Goal: Task Accomplishment & Management: Use online tool/utility

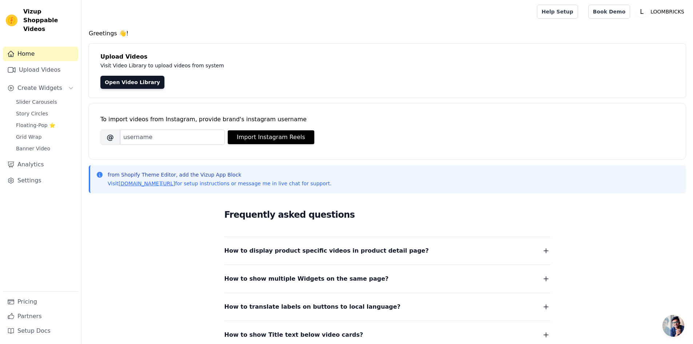
click at [165, 227] on div "Frequently asked questions How to display product specific videos in product de…" at bounding box center [388, 274] width 466 height 150
click at [48, 63] on link "Upload Videos" at bounding box center [40, 70] width 75 height 15
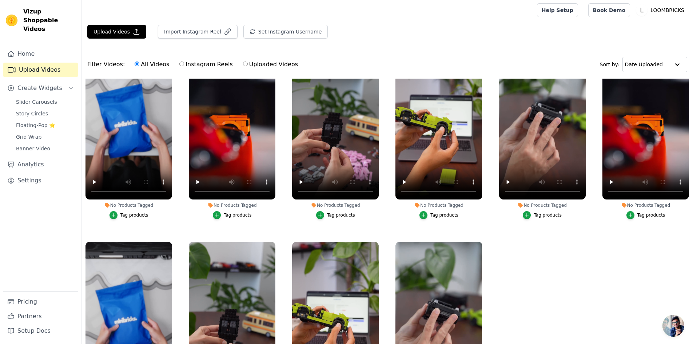
scroll to position [1, 0]
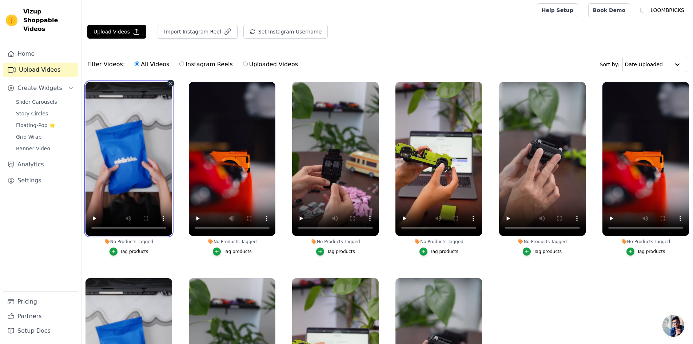
click at [125, 126] on video at bounding box center [129, 159] width 87 height 154
drag, startPoint x: 147, startPoint y: 155, endPoint x: 124, endPoint y: 135, distance: 30.7
click at [124, 135] on video at bounding box center [129, 159] width 87 height 154
click at [143, 127] on video at bounding box center [129, 159] width 87 height 154
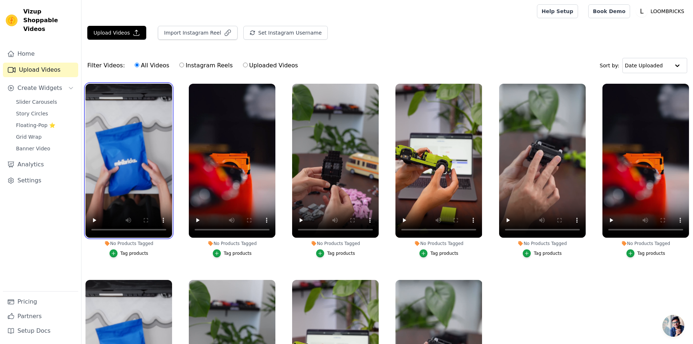
scroll to position [0, 0]
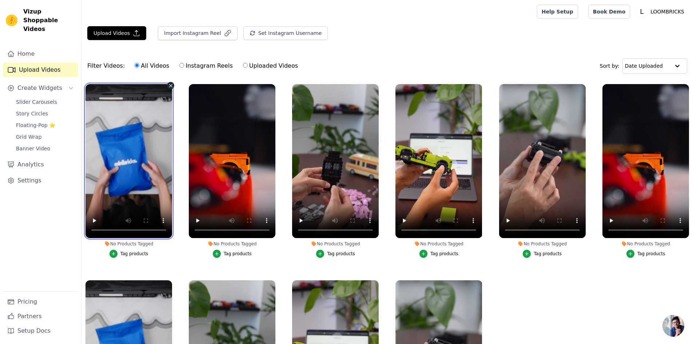
click at [141, 118] on video at bounding box center [129, 161] width 87 height 154
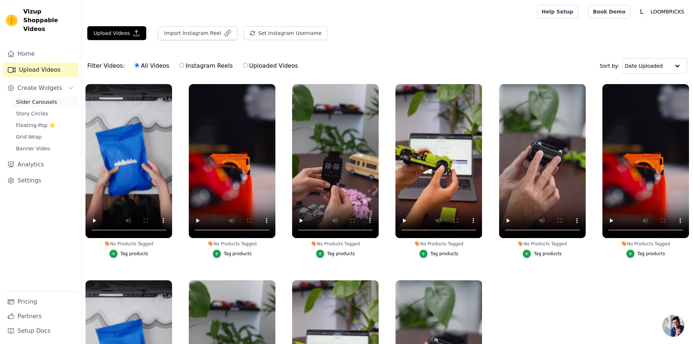
click at [42, 98] on span "Slider Carousels" at bounding box center [36, 101] width 41 height 7
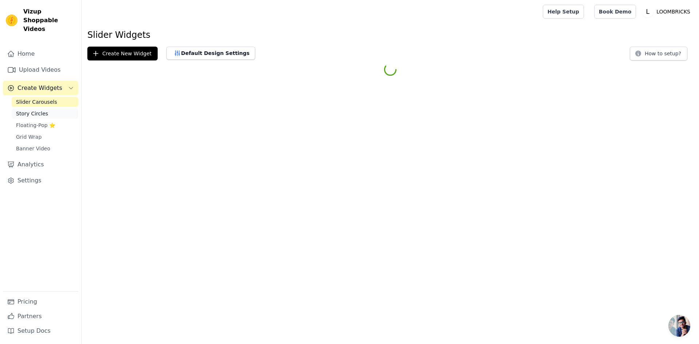
click at [36, 110] on span "Story Circles" at bounding box center [32, 113] width 32 height 7
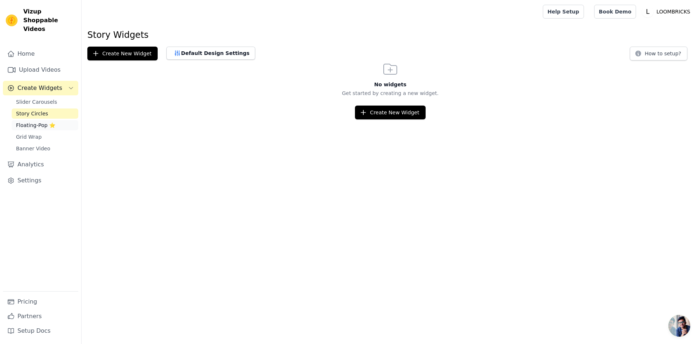
click at [36, 122] on span "Floating-Pop ⭐" at bounding box center [35, 125] width 39 height 7
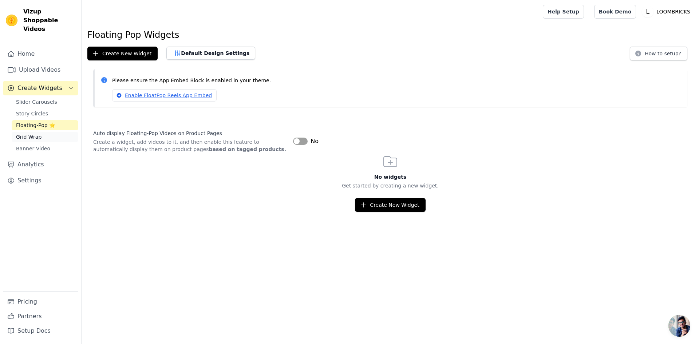
click at [36, 133] on span "Grid Wrap" at bounding box center [28, 136] width 25 height 7
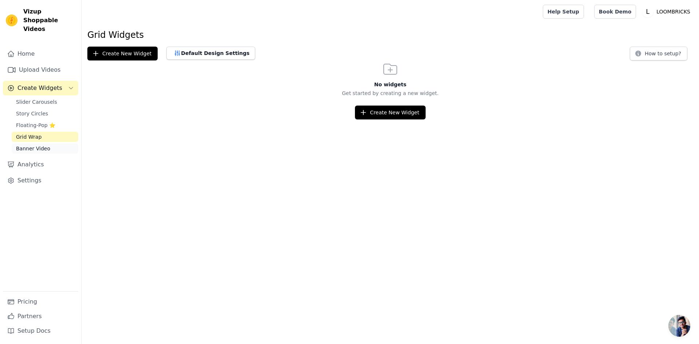
click at [35, 145] on span "Banner Video" at bounding box center [33, 148] width 34 height 7
click at [45, 63] on link "Upload Videos" at bounding box center [40, 70] width 75 height 15
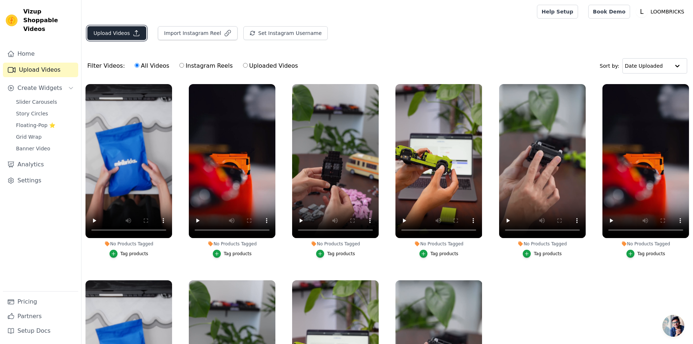
click at [119, 32] on button "Upload Videos" at bounding box center [116, 33] width 59 height 14
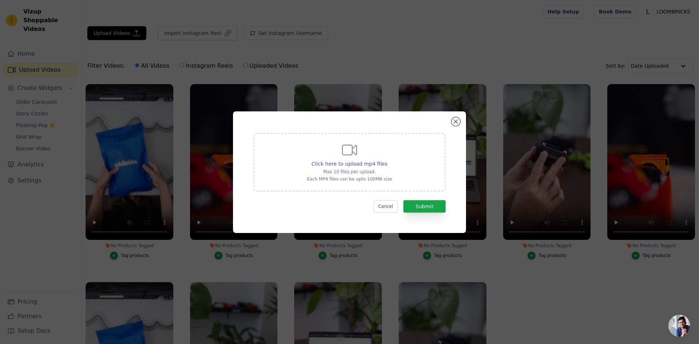
click at [357, 154] on icon at bounding box center [349, 149] width 17 height 17
click at [387, 160] on input "Click here to upload mp4 files Max 10 files per upload. Each MP4 files can be u…" at bounding box center [387, 160] width 0 height 0
click at [346, 188] on div "Click here to upload mp4 files Max 10 files per upload. Each MP4 files can be u…" at bounding box center [349, 162] width 192 height 58
click at [387, 160] on input "Click here to upload mp4 files Max 10 files per upload. Each MP4 files can be u…" at bounding box center [387, 160] width 0 height 0
type input "C:\fakepath\7-25.mp4"
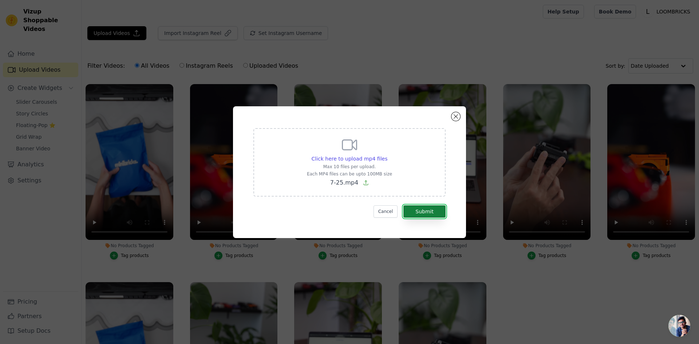
click at [423, 209] on button "Submit" at bounding box center [424, 211] width 42 height 12
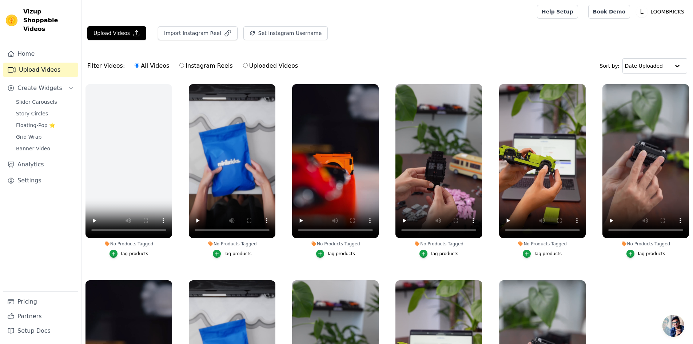
click at [338, 61] on div "Filter Videos: All Videos Instagram Reels Uploaded Videos Sort by: Date Uploaded" at bounding box center [388, 66] width 612 height 28
click at [181, 65] on input "Instagram Reels" at bounding box center [181, 65] width 5 height 5
radio input "true"
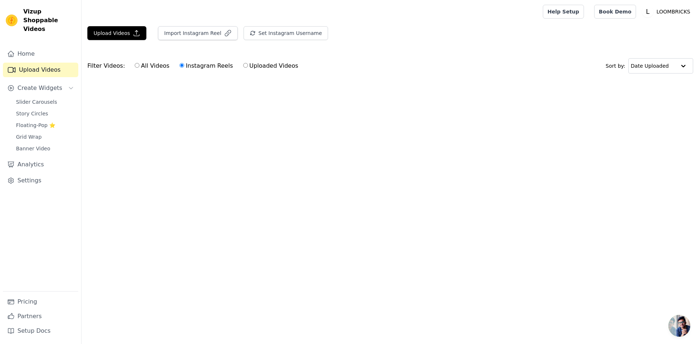
click at [136, 67] on input "All Videos" at bounding box center [137, 65] width 5 height 5
radio input "true"
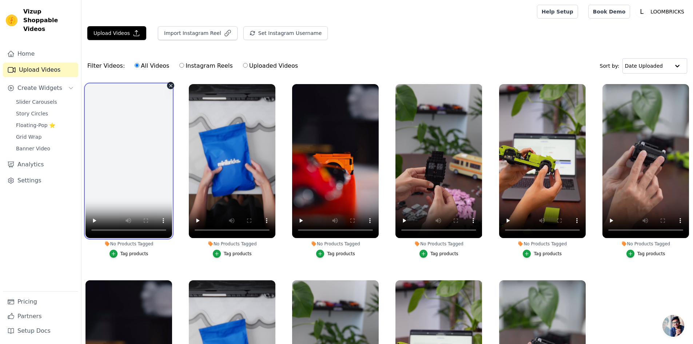
click at [156, 163] on video at bounding box center [129, 161] width 87 height 154
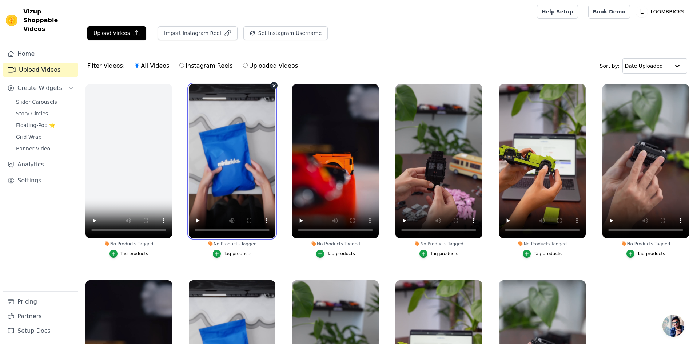
click at [248, 132] on video at bounding box center [232, 161] width 87 height 154
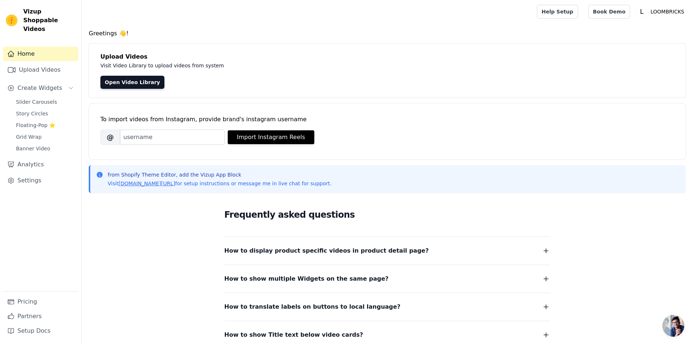
click at [188, 88] on div "Open Video Library" at bounding box center [387, 82] width 574 height 13
click at [135, 84] on link "Open Video Library" at bounding box center [132, 82] width 64 height 13
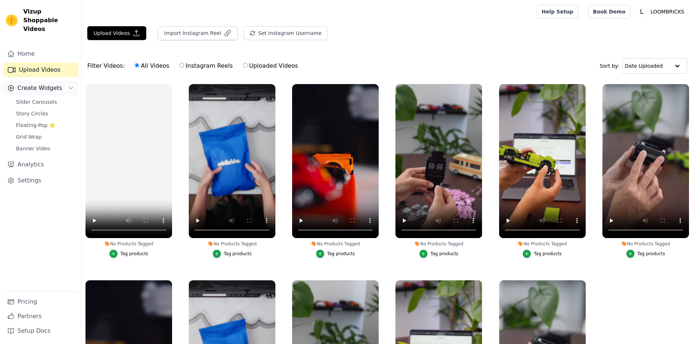
click at [68, 85] on icon "Sidebar" at bounding box center [71, 88] width 6 height 6
click at [37, 122] on span "Floating-Pop ⭐" at bounding box center [35, 125] width 39 height 7
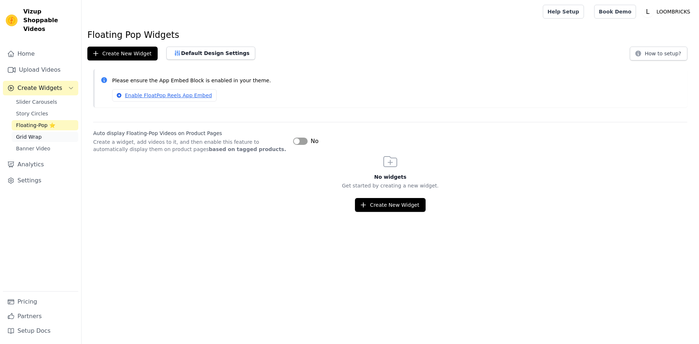
click at [33, 133] on span "Grid Wrap" at bounding box center [28, 136] width 25 height 7
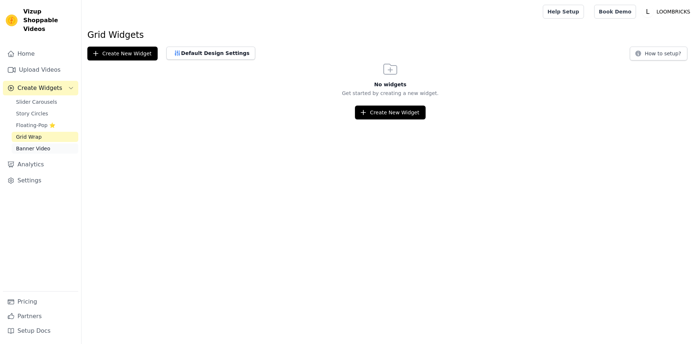
click at [33, 145] on span "Banner Video" at bounding box center [33, 148] width 34 height 7
click at [36, 108] on link "Story Circles" at bounding box center [45, 113] width 67 height 10
click at [44, 98] on span "Slider Carousels" at bounding box center [36, 101] width 41 height 7
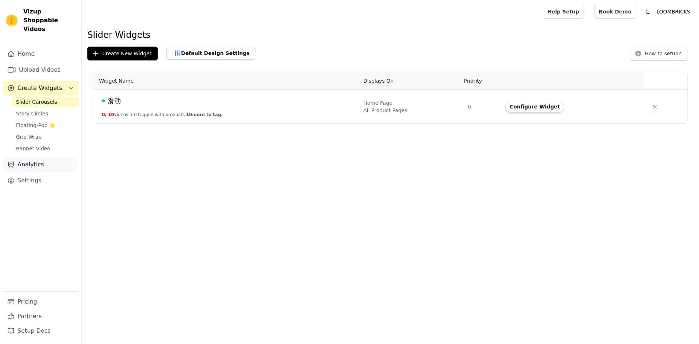
click at [34, 157] on link "Analytics" at bounding box center [40, 164] width 75 height 15
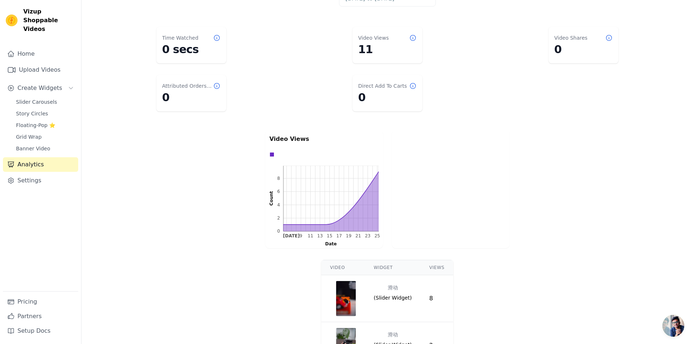
scroll to position [118, 0]
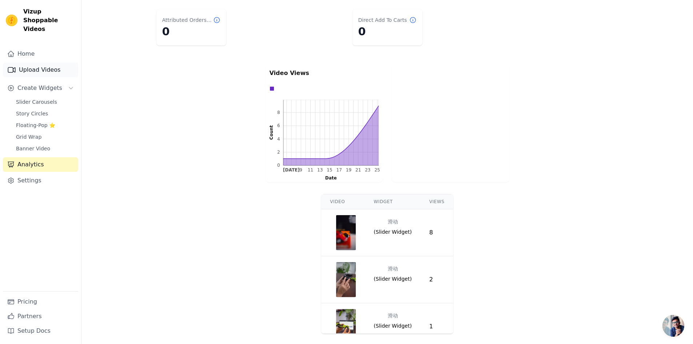
click at [36, 65] on link "Upload Videos" at bounding box center [40, 70] width 75 height 15
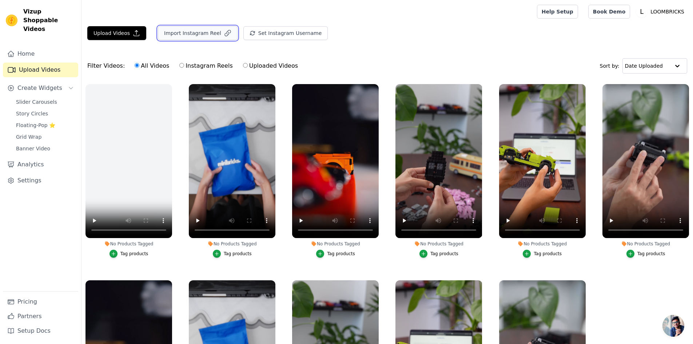
click at [198, 32] on button "Import Instagram Reel" at bounding box center [198, 33] width 80 height 14
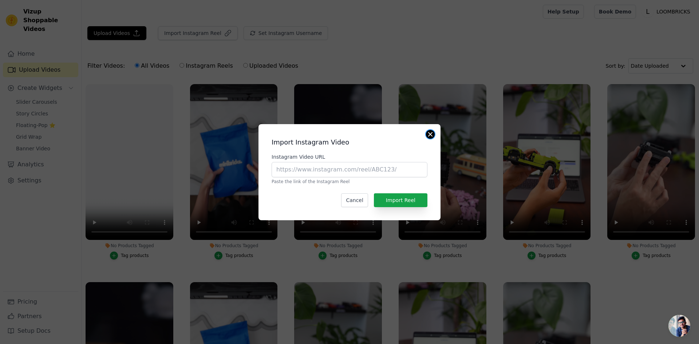
click at [432, 133] on button "Close modal" at bounding box center [430, 134] width 9 height 9
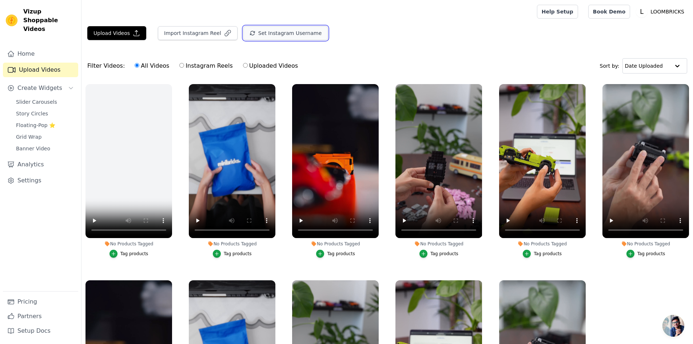
click at [279, 31] on button "Set Instagram Username" at bounding box center [285, 33] width 84 height 14
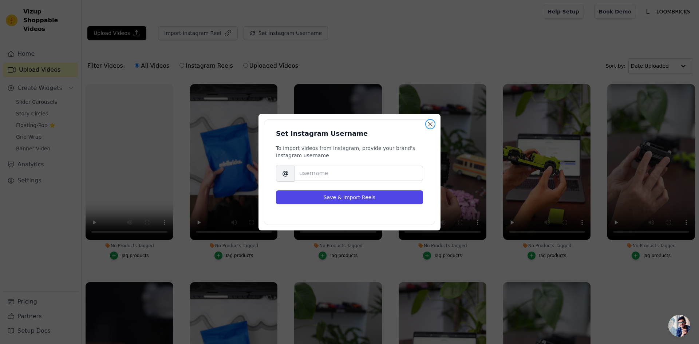
drag, startPoint x: 430, startPoint y: 124, endPoint x: 427, endPoint y: 121, distance: 3.9
click at [429, 124] on button "Close modal" at bounding box center [430, 124] width 9 height 9
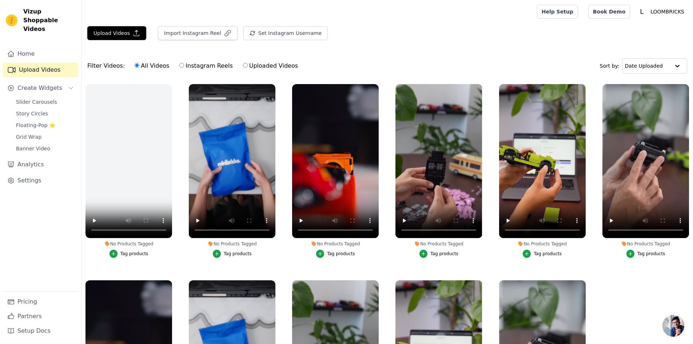
click at [137, 64] on input "All Videos" at bounding box center [137, 65] width 5 height 5
click at [388, 49] on div "Upload Videos Import Instagram Reel Set Instagram Username Import Latest IG Ree…" at bounding box center [388, 213] width 612 height 374
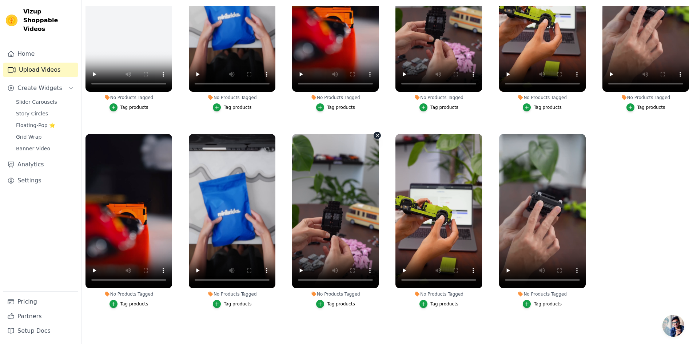
scroll to position [37, 0]
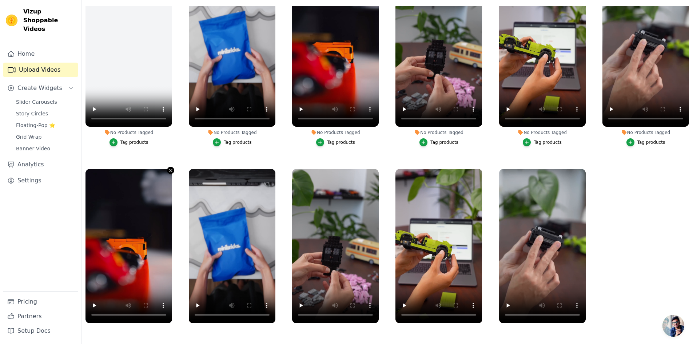
click at [171, 170] on icon "button" at bounding box center [170, 170] width 5 height 5
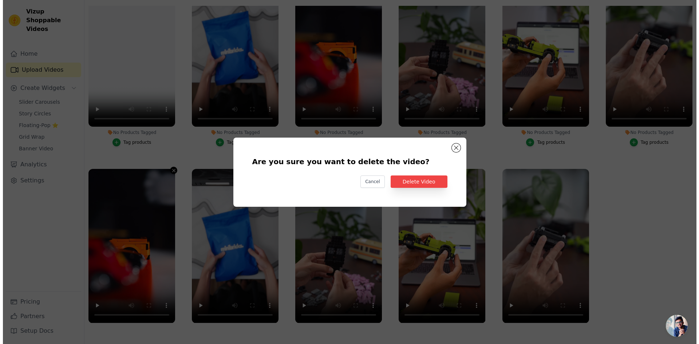
scroll to position [0, 0]
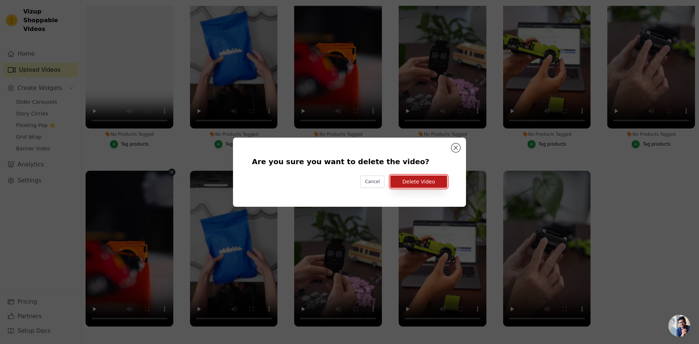
click at [424, 182] on button "Delete Video" at bounding box center [418, 181] width 57 height 12
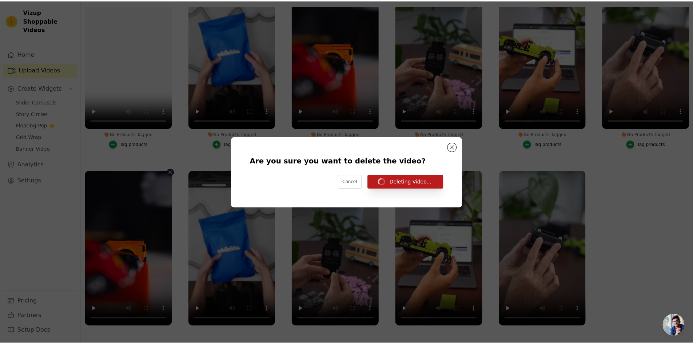
scroll to position [74, 0]
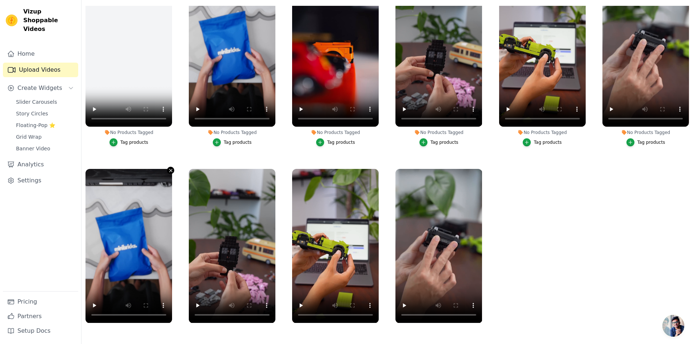
click at [171, 170] on icon "button" at bounding box center [170, 170] width 5 height 5
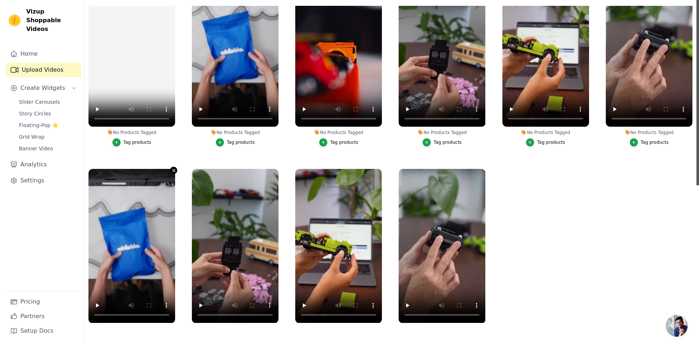
scroll to position [0, 0]
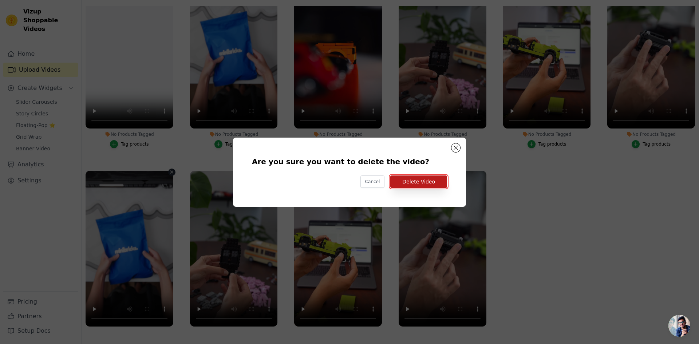
click at [418, 181] on button "Delete Video" at bounding box center [418, 181] width 57 height 12
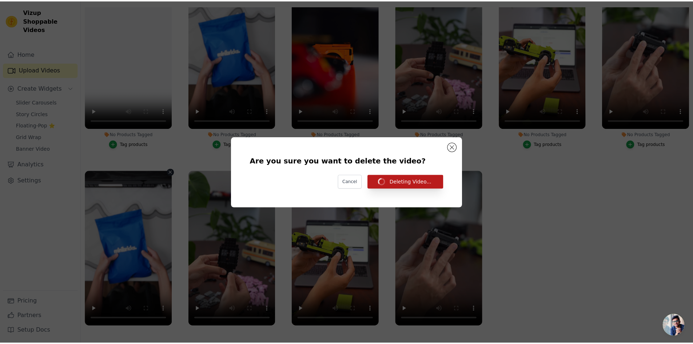
scroll to position [74, 0]
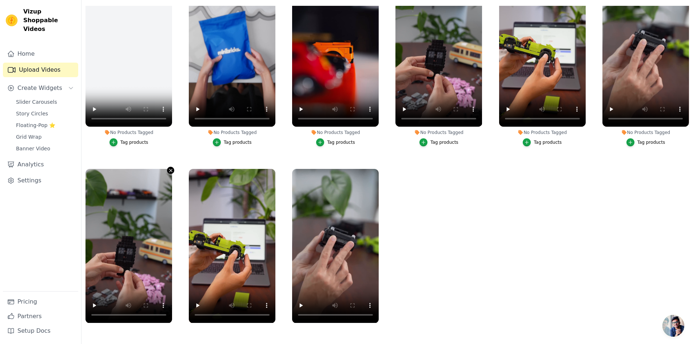
click at [170, 170] on icon "button" at bounding box center [170, 170] width 5 height 5
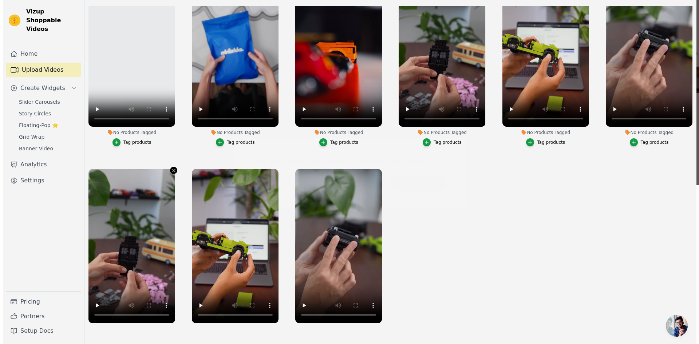
scroll to position [0, 0]
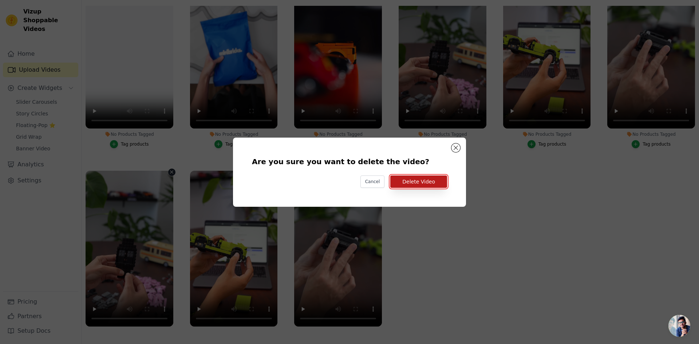
click at [434, 180] on button "Delete Video" at bounding box center [418, 181] width 57 height 12
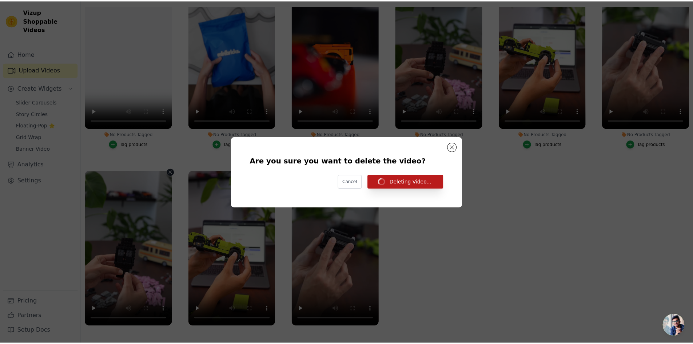
scroll to position [74, 0]
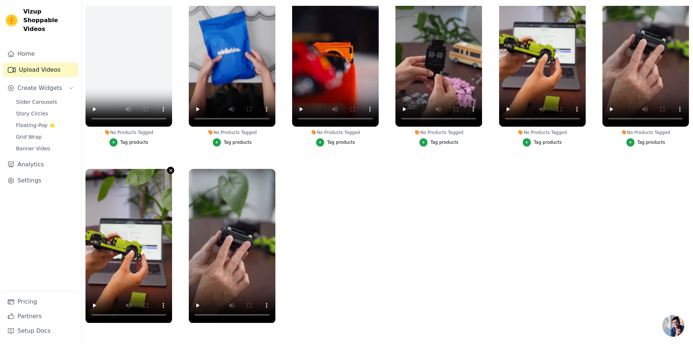
click at [170, 170] on icon "button" at bounding box center [170, 170] width 5 height 5
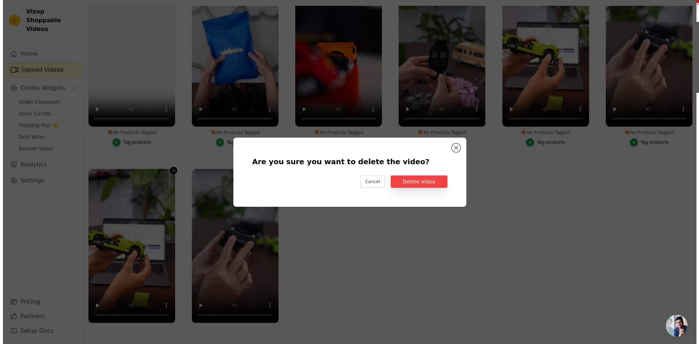
scroll to position [0, 0]
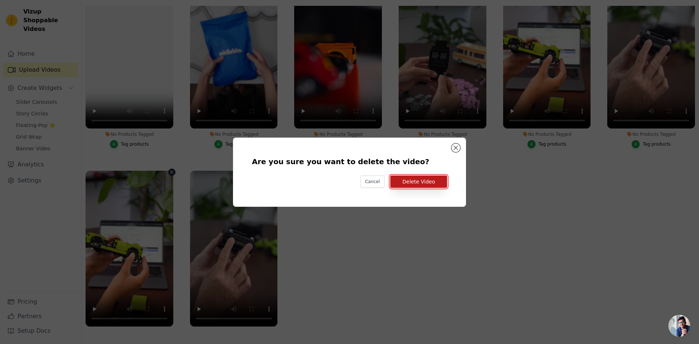
click at [407, 181] on button "Delete Video" at bounding box center [418, 181] width 57 height 12
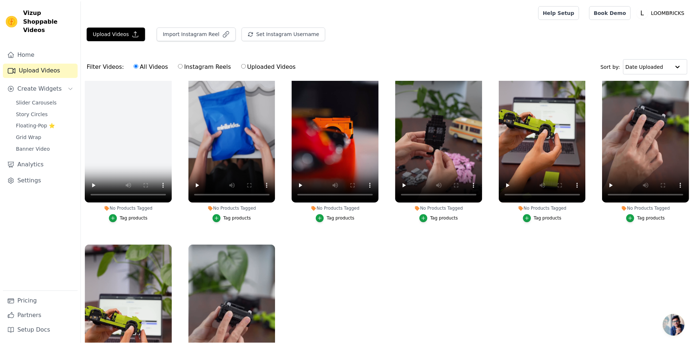
scroll to position [74, 0]
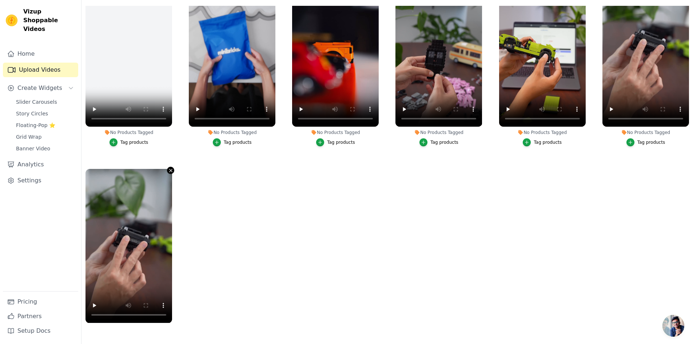
click at [170, 167] on button "No Products Tagged Tag products" at bounding box center [170, 170] width 7 height 7
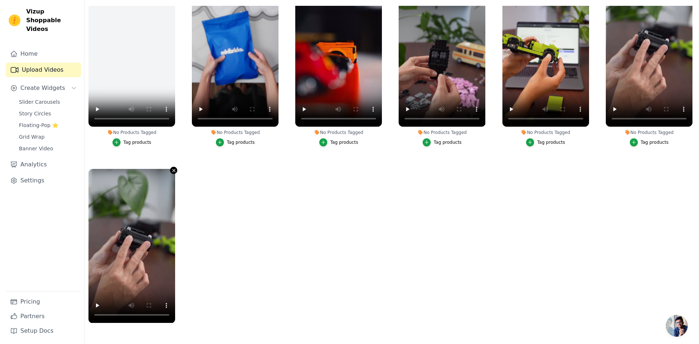
scroll to position [0, 0]
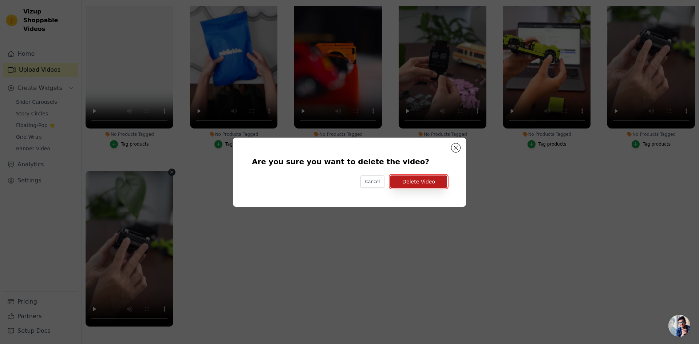
click at [420, 184] on button "Delete Video" at bounding box center [418, 181] width 57 height 12
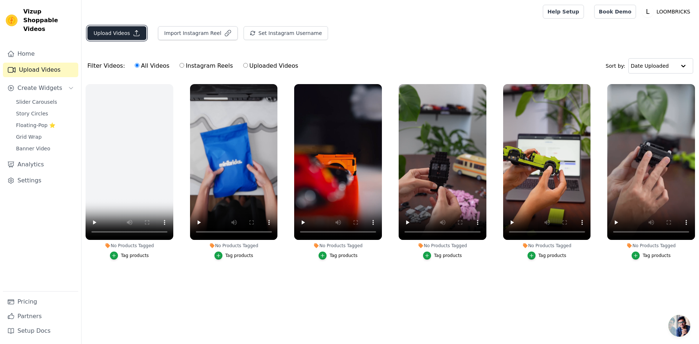
click at [127, 34] on button "Upload Videos" at bounding box center [116, 33] width 59 height 14
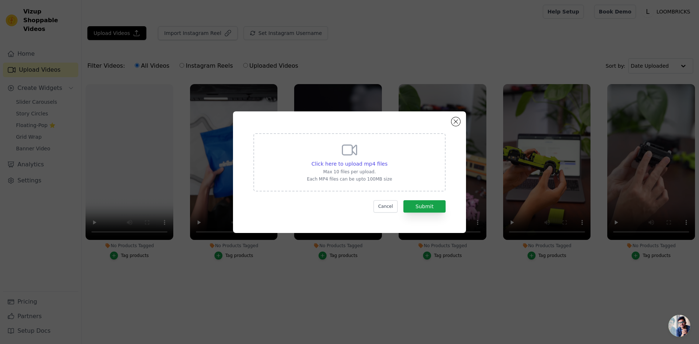
click at [342, 150] on icon at bounding box center [349, 150] width 14 height 10
click at [387, 160] on input "Click here to upload mp4 files Max 10 files per upload. Each MP4 files can be u…" at bounding box center [387, 160] width 0 height 0
type input "C:\fakepath\M10130 法拉利F40.mp4"
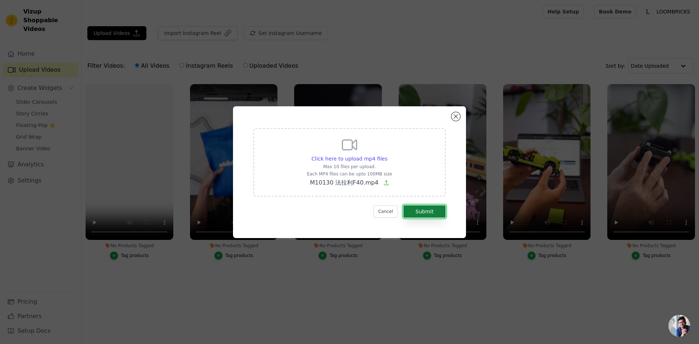
click at [435, 212] on button "Submit" at bounding box center [424, 211] width 42 height 12
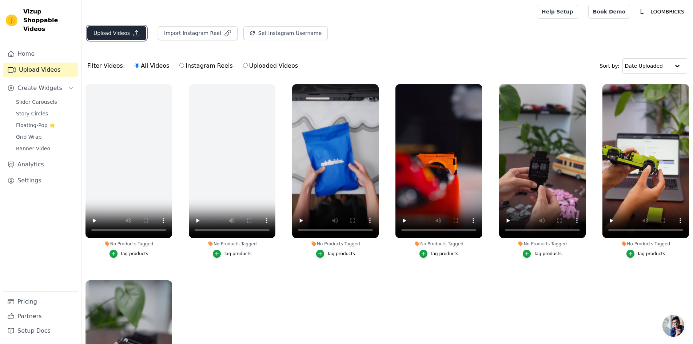
click at [116, 33] on button "Upload Videos" at bounding box center [116, 33] width 59 height 14
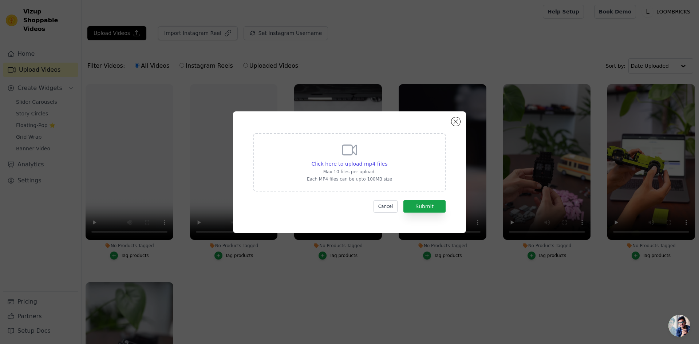
click at [351, 153] on icon at bounding box center [349, 149] width 17 height 17
click at [387, 160] on input "Click here to upload mp4 files Max 10 files per upload. Each MP4 files can be u…" at bounding box center [387, 160] width 0 height 0
type input "C:\fakepath\M10571：Mazda Miata_NA.mp4"
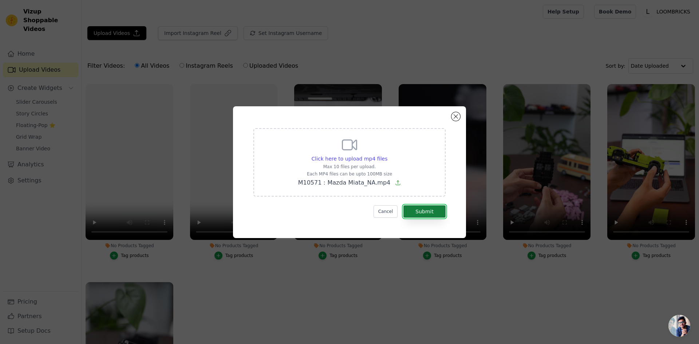
click at [421, 212] on button "Submit" at bounding box center [424, 211] width 42 height 12
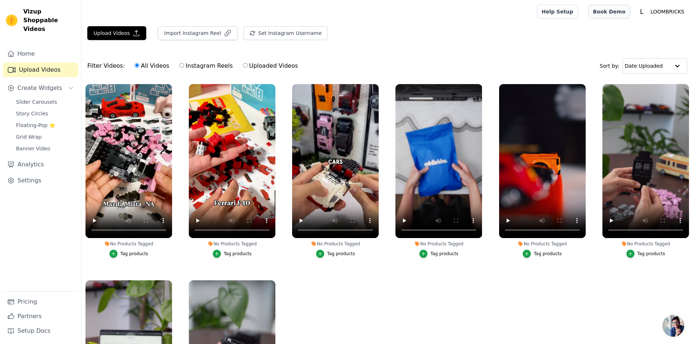
click at [605, 12] on link "Book Demo" at bounding box center [609, 12] width 42 height 14
click at [302, 48] on div "Upload Videos Import Instagram Reel Set Instagram Username Import Latest IG Ree…" at bounding box center [388, 213] width 612 height 374
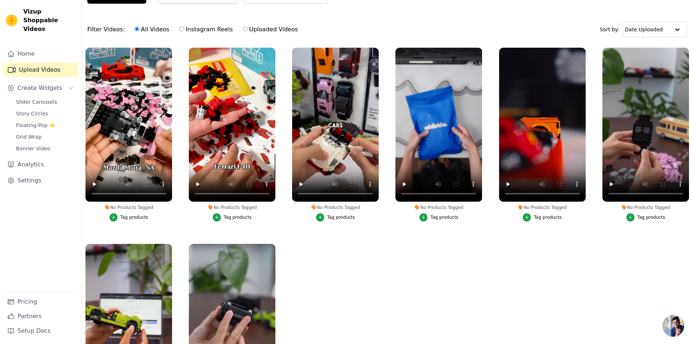
click at [300, 237] on ul "No Products Tagged Tag products No Products Tagged Tag products No Products Tag…" at bounding box center [388, 204] width 612 height 321
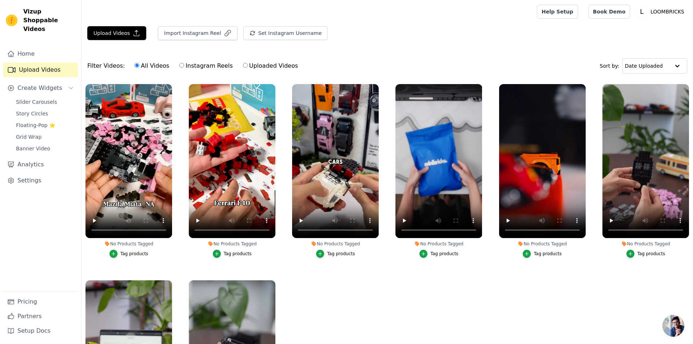
click at [391, 298] on ul "No Products Tagged Tag products No Products Tagged Tag products No Products Tag…" at bounding box center [388, 240] width 612 height 321
click at [654, 62] on input "text" at bounding box center [647, 66] width 45 height 15
click at [517, 65] on div "Filter Videos: All Videos Instagram Reels Uploaded Videos Sort by: Date Uploade…" at bounding box center [388, 66] width 612 height 28
click at [153, 141] on video at bounding box center [129, 161] width 87 height 154
drag, startPoint x: 142, startPoint y: 145, endPoint x: 322, endPoint y: 286, distance: 229.1
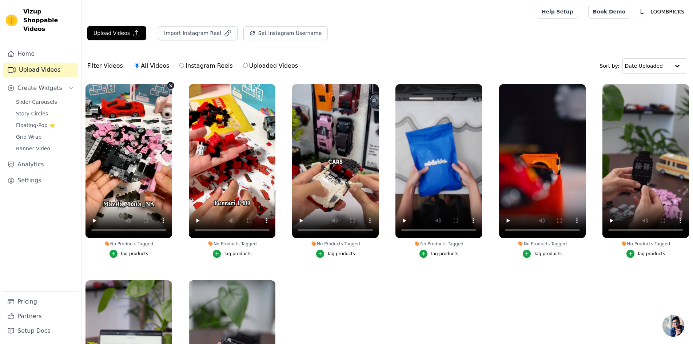
click at [322, 286] on ul "No Products Tagged Tag products No Products Tagged Tag products No Products Tag…" at bounding box center [388, 240] width 612 height 321
click at [668, 65] on input "text" at bounding box center [647, 66] width 45 height 15
click at [398, 31] on div "Upload Videos Import Instagram Reel Set Instagram Username Import Latest IG Ree…" at bounding box center [388, 36] width 612 height 20
click at [243, 68] on label "Uploaded Videos" at bounding box center [271, 65] width 56 height 9
click at [243, 68] on input "Uploaded Videos" at bounding box center [245, 65] width 5 height 5
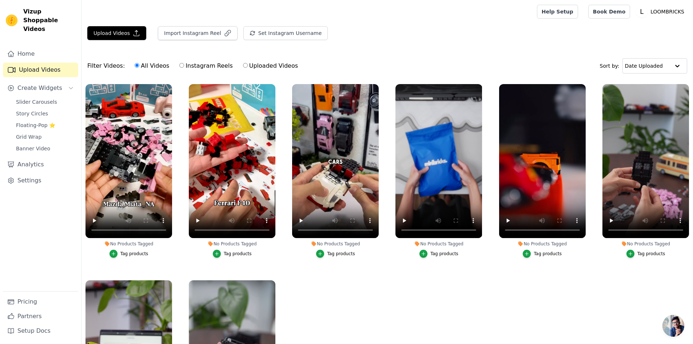
radio input "true"
click at [272, 64] on label "Uploaded Videos" at bounding box center [271, 65] width 56 height 9
click at [248, 64] on input "Uploaded Videos" at bounding box center [245, 65] width 5 height 5
click at [126, 32] on button "Upload Videos" at bounding box center [116, 33] width 59 height 14
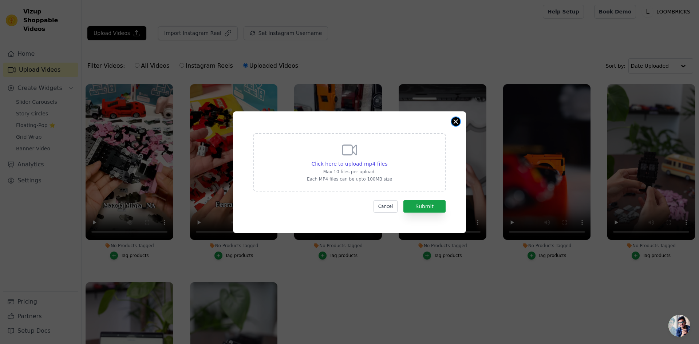
click at [454, 123] on button "Close modal" at bounding box center [455, 121] width 9 height 9
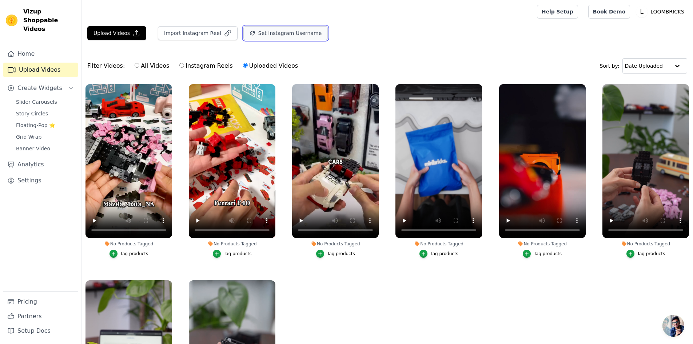
click at [278, 35] on button "Set Instagram Username" at bounding box center [285, 33] width 84 height 14
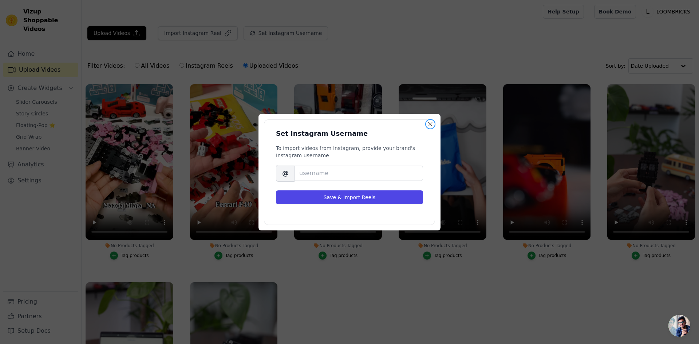
click at [430, 122] on button "Close modal" at bounding box center [430, 124] width 9 height 9
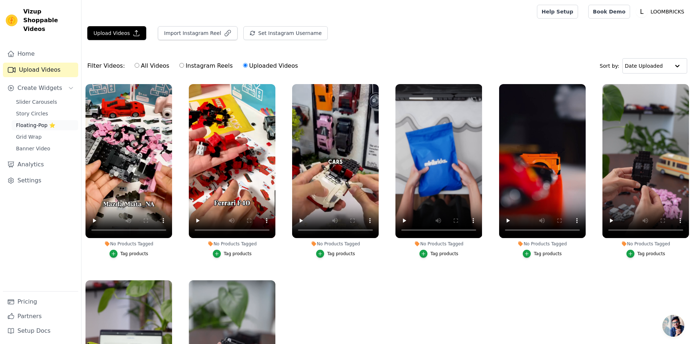
click at [31, 122] on span "Floating-Pop ⭐" at bounding box center [35, 125] width 39 height 7
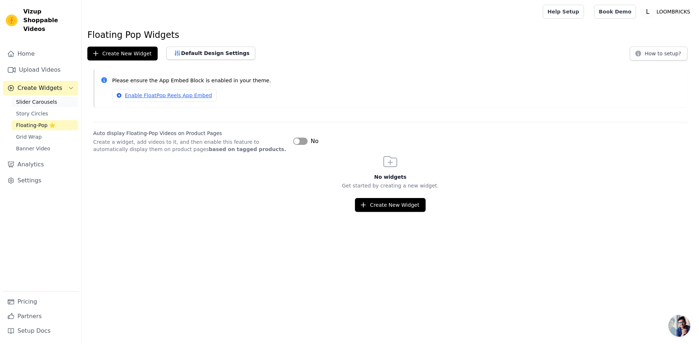
click at [33, 98] on span "Slider Carousels" at bounding box center [36, 101] width 41 height 7
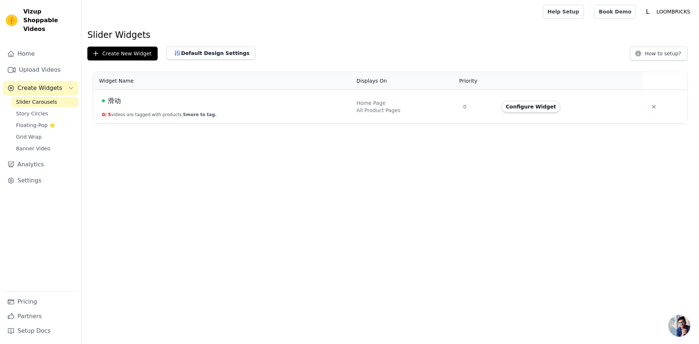
click at [171, 123] on html "Vizup Shoppable Videos Home Upload Videos Create Widgets Slider Carousels Story…" at bounding box center [349, 61] width 699 height 123
click at [528, 103] on button "Configure Widget" at bounding box center [530, 107] width 59 height 12
click at [528, 107] on button "Configure Widget" at bounding box center [530, 107] width 59 height 12
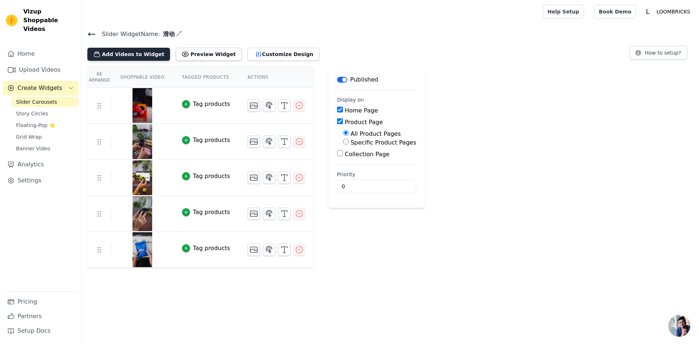
click at [140, 55] on button "Add Videos to Widget" at bounding box center [128, 54] width 83 height 13
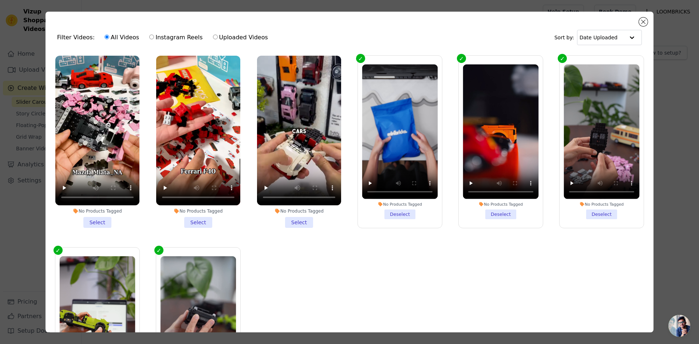
click at [105, 219] on li "No Products Tagged Select" at bounding box center [97, 142] width 84 height 172
click at [0, 0] on input "No Products Tagged Select" at bounding box center [0, 0] width 0 height 0
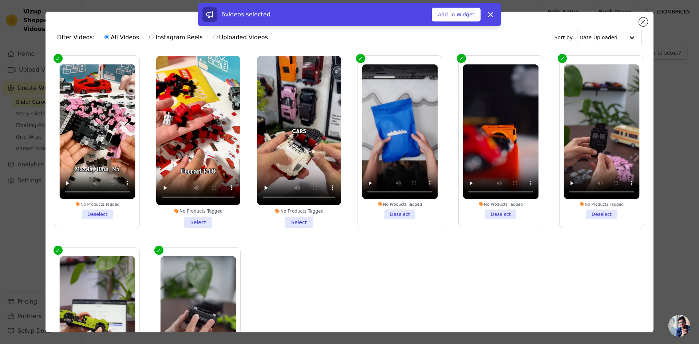
click at [196, 217] on li "No Products Tagged Select" at bounding box center [198, 142] width 84 height 172
click at [0, 0] on input "No Products Tagged Select" at bounding box center [0, 0] width 0 height 0
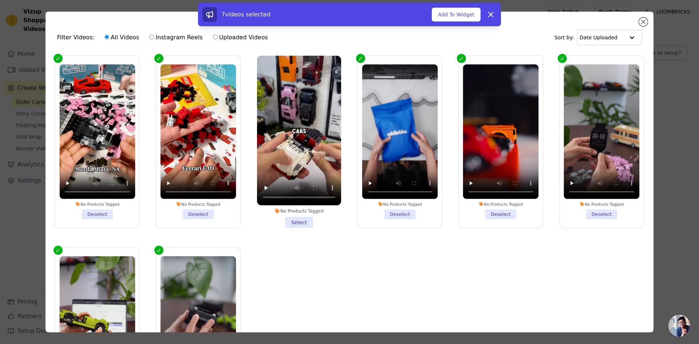
click at [298, 217] on li "No Products Tagged Select" at bounding box center [299, 142] width 84 height 172
click at [0, 0] on input "No Products Tagged Select" at bounding box center [0, 0] width 0 height 0
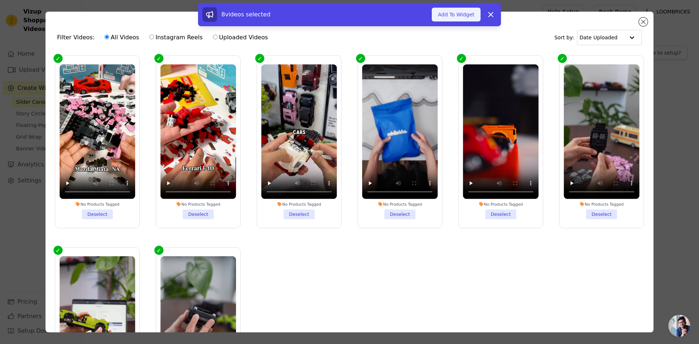
click at [456, 13] on button "Add To Widget" at bounding box center [456, 15] width 49 height 14
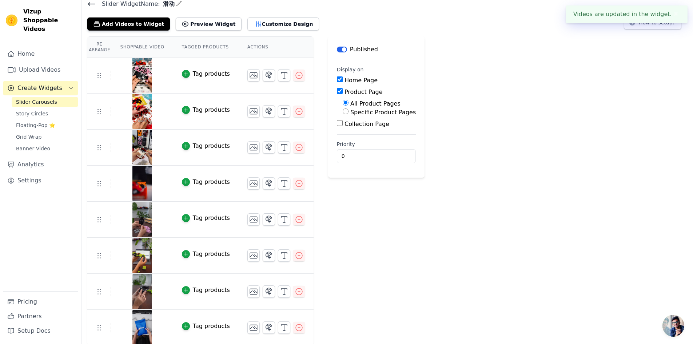
scroll to position [32, 0]
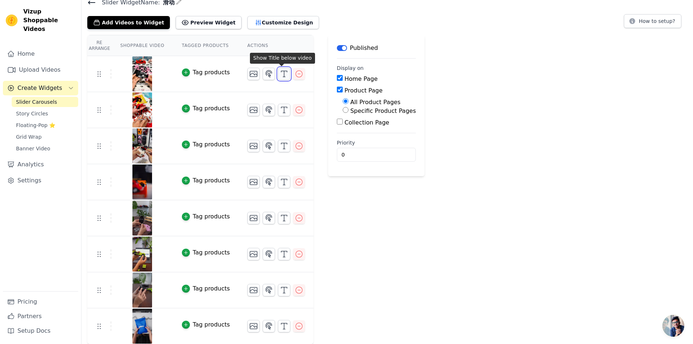
click at [281, 74] on icon "button" at bounding box center [284, 74] width 9 height 9
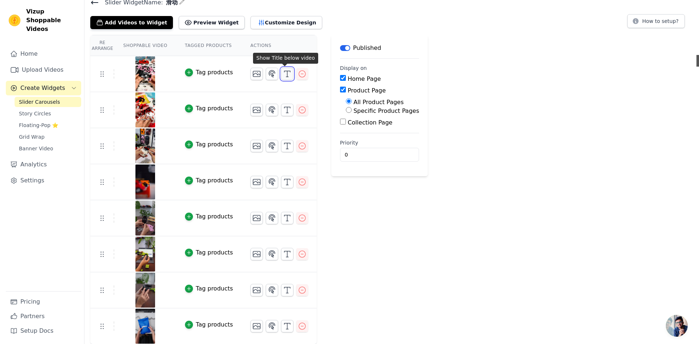
scroll to position [0, 0]
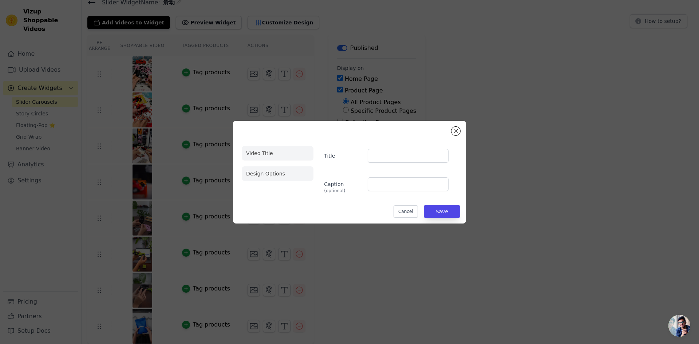
click at [282, 173] on li "Design Options" at bounding box center [278, 173] width 72 height 15
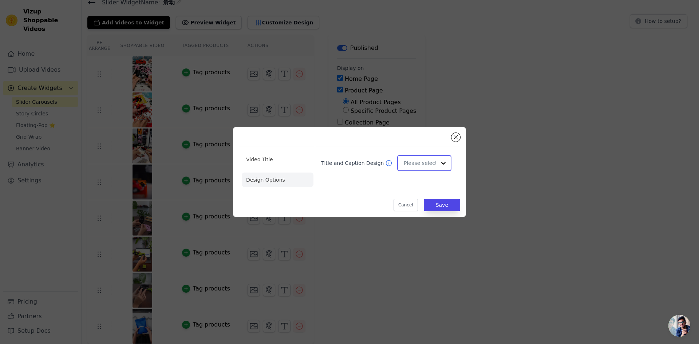
click at [442, 168] on div at bounding box center [443, 163] width 15 height 15
click at [372, 187] on div "Title and Caption Design" at bounding box center [384, 168] width 139 height 44
click at [457, 137] on button "Close modal" at bounding box center [455, 137] width 9 height 9
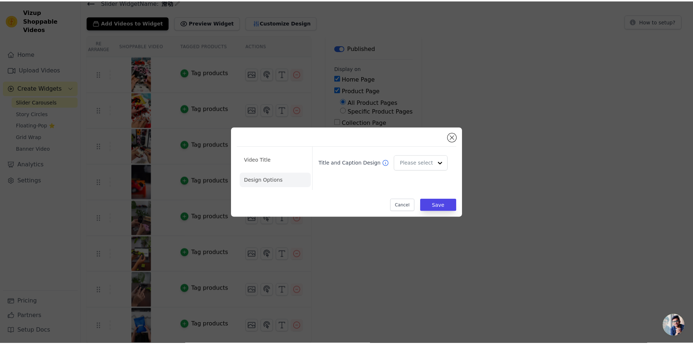
scroll to position [32, 0]
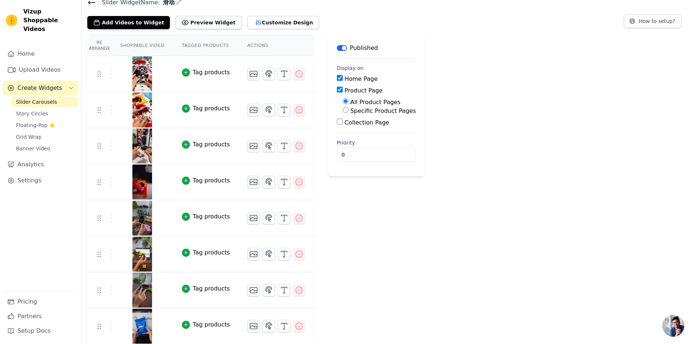
click at [139, 74] on img at bounding box center [142, 73] width 20 height 35
click at [185, 74] on icon "button" at bounding box center [185, 72] width 5 height 5
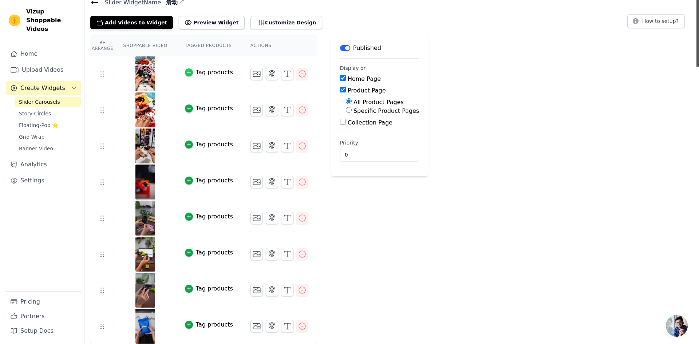
scroll to position [0, 0]
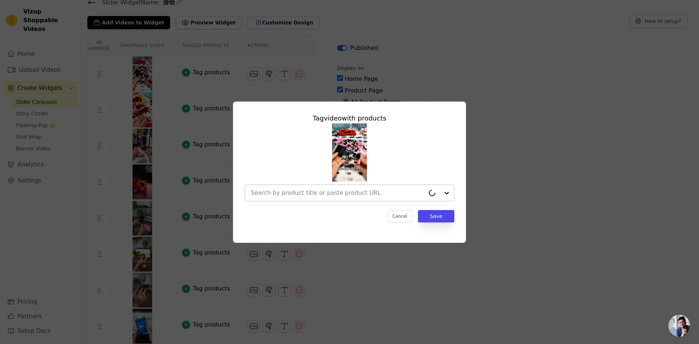
click at [379, 193] on input "text" at bounding box center [338, 192] width 174 height 9
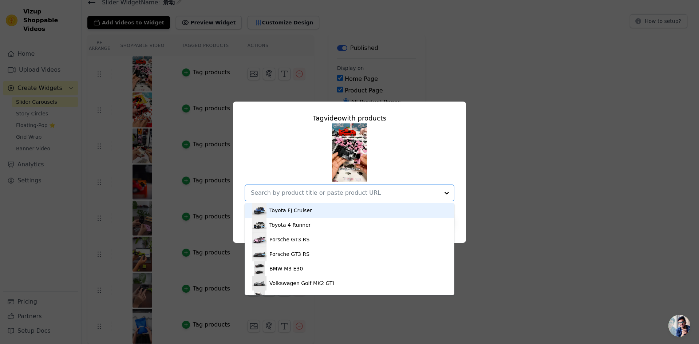
click at [330, 192] on input "text" at bounding box center [345, 192] width 188 height 9
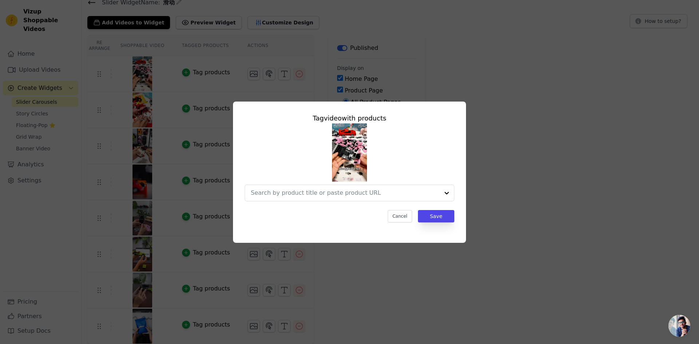
click at [502, 129] on div "Tag video with products Cancel Save" at bounding box center [349, 172] width 675 height 164
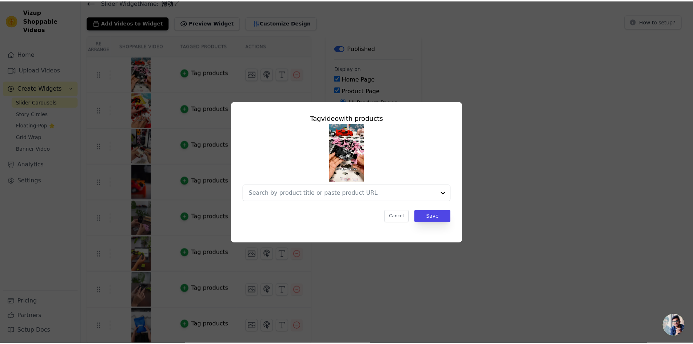
scroll to position [32, 0]
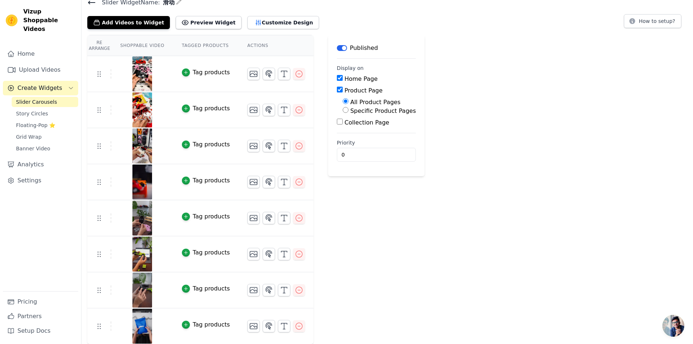
click at [141, 76] on img at bounding box center [142, 73] width 20 height 35
click at [186, 72] on icon "button" at bounding box center [185, 72] width 5 height 5
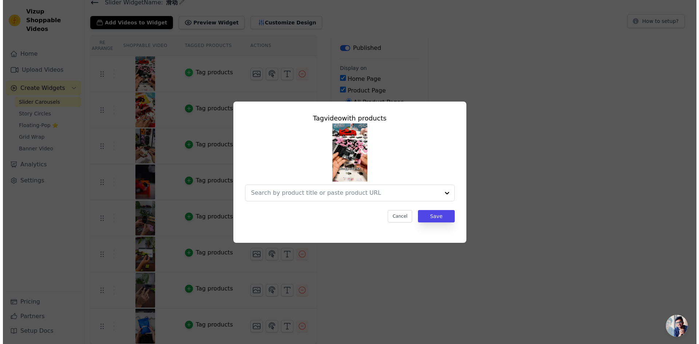
scroll to position [0, 0]
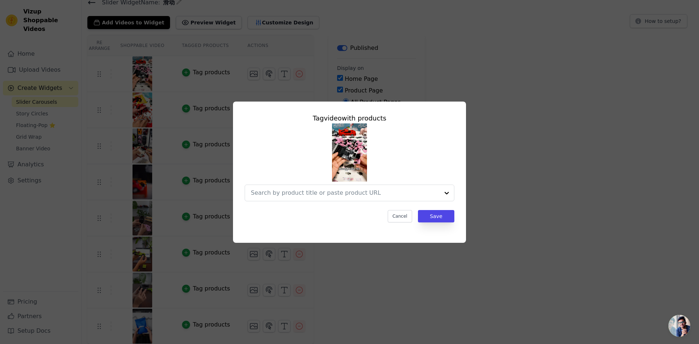
click at [393, 106] on div "Tag video with products Cancel Save" at bounding box center [349, 172] width 233 height 141
click at [501, 174] on div "Tag video with products Cancel Save" at bounding box center [349, 172] width 675 height 164
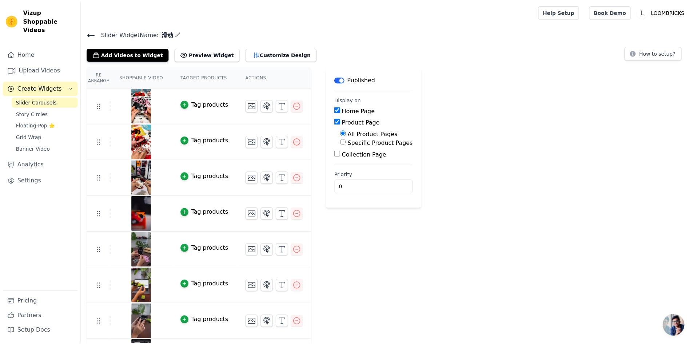
scroll to position [32, 0]
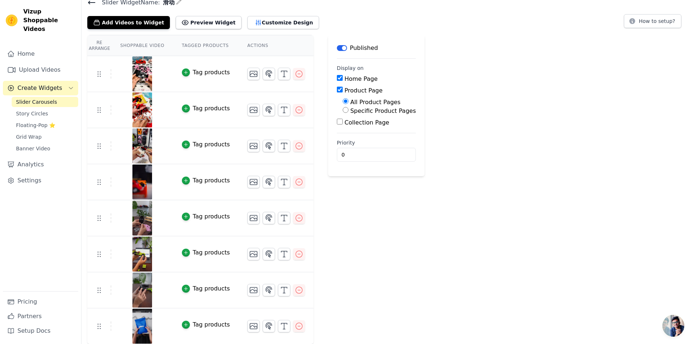
click at [212, 72] on div "Tag products" at bounding box center [211, 72] width 37 height 9
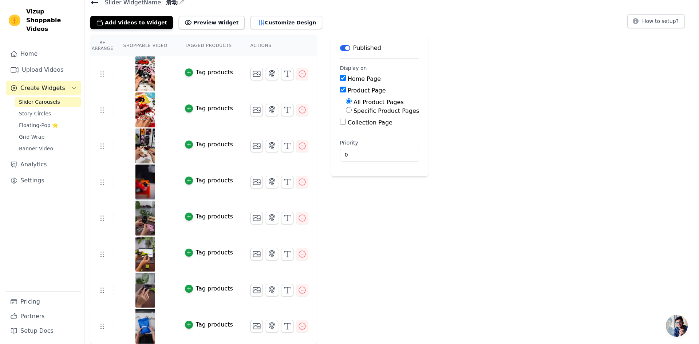
scroll to position [0, 0]
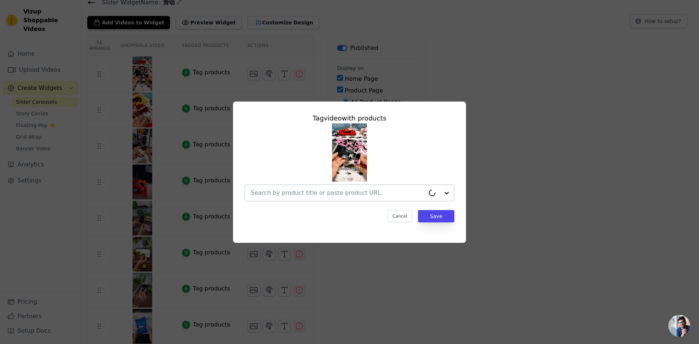
click at [327, 194] on input "text" at bounding box center [338, 192] width 174 height 9
type input "米"
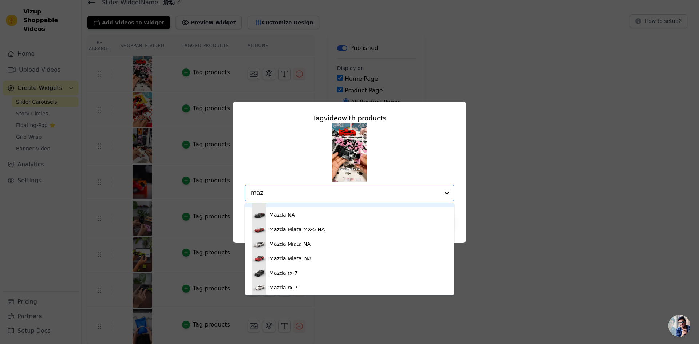
scroll to position [175, 0]
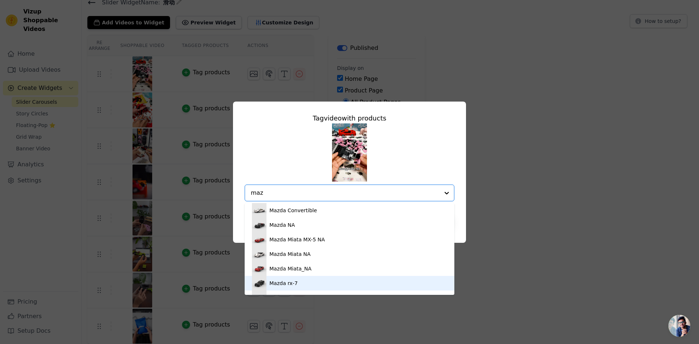
type input "maz"
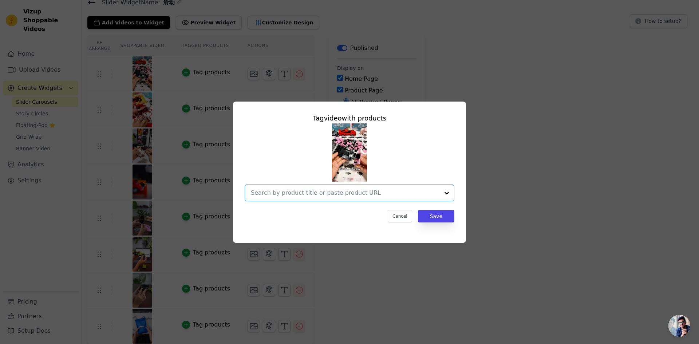
click at [334, 189] on input "text" at bounding box center [345, 192] width 188 height 9
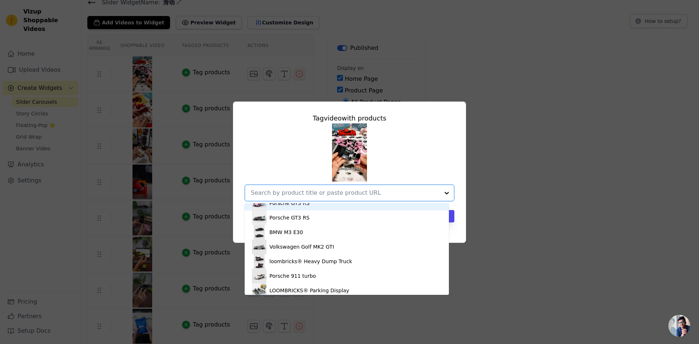
scroll to position [29, 0]
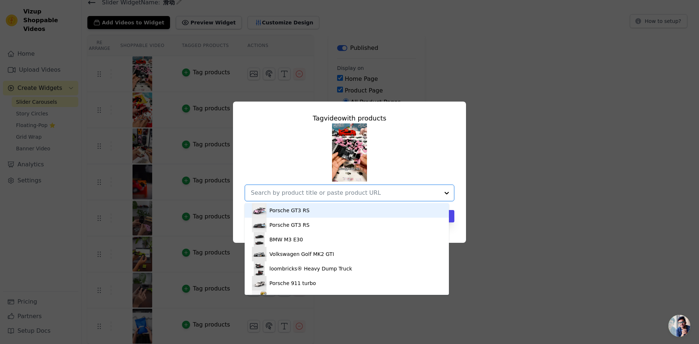
click at [340, 193] on input "text" at bounding box center [345, 192] width 188 height 9
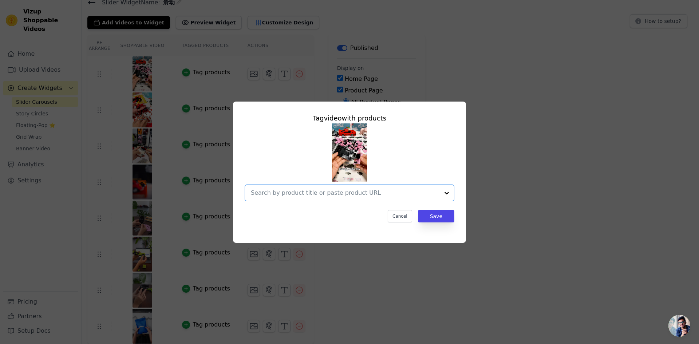
drag, startPoint x: 306, startPoint y: 190, endPoint x: 311, endPoint y: 190, distance: 4.7
click at [306, 190] on input "text" at bounding box center [345, 192] width 188 height 9
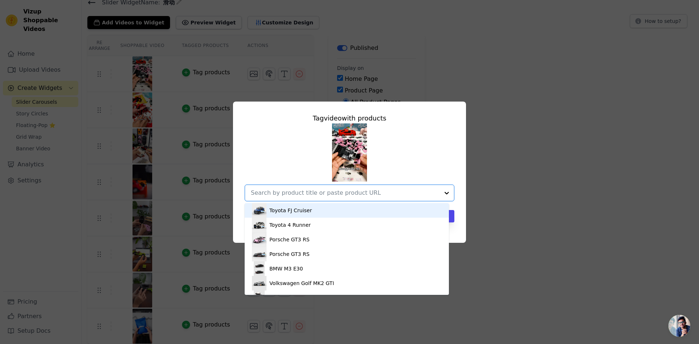
click at [313, 190] on input "text" at bounding box center [345, 192] width 188 height 9
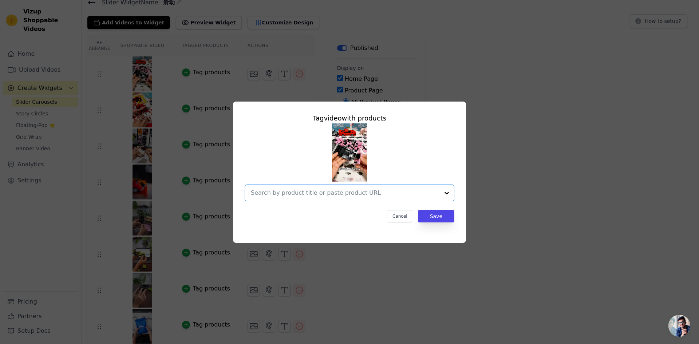
click at [313, 191] on input "text" at bounding box center [345, 192] width 188 height 9
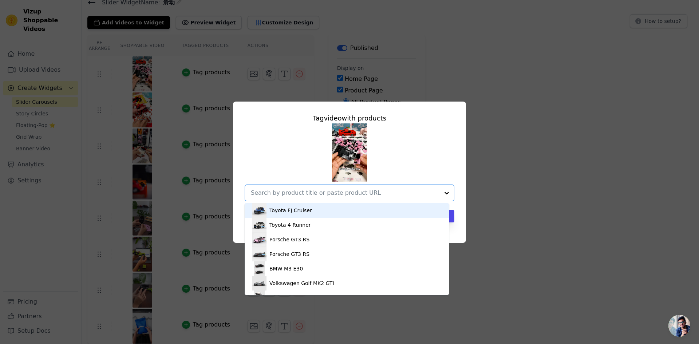
click at [311, 191] on input "text" at bounding box center [345, 192] width 188 height 9
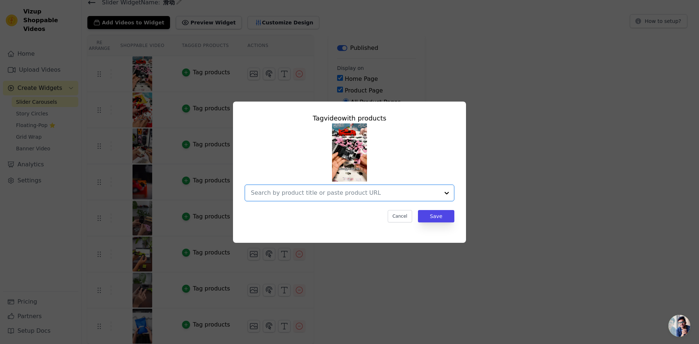
click at [311, 191] on input "text" at bounding box center [345, 192] width 188 height 9
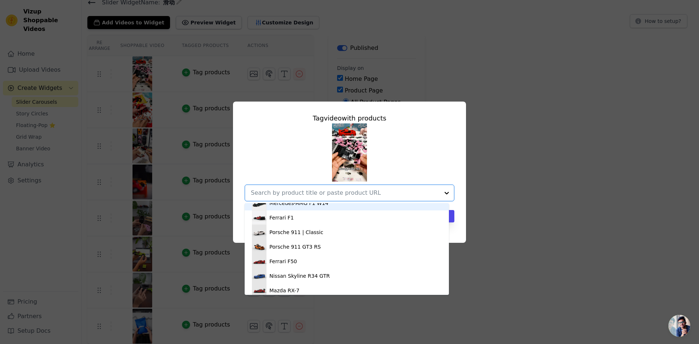
scroll to position [247, 0]
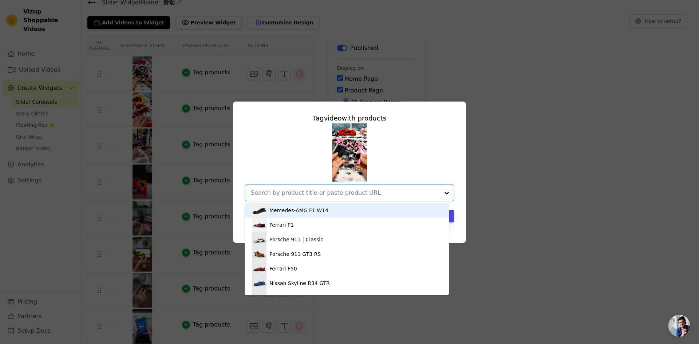
click at [328, 191] on input "text" at bounding box center [345, 192] width 188 height 9
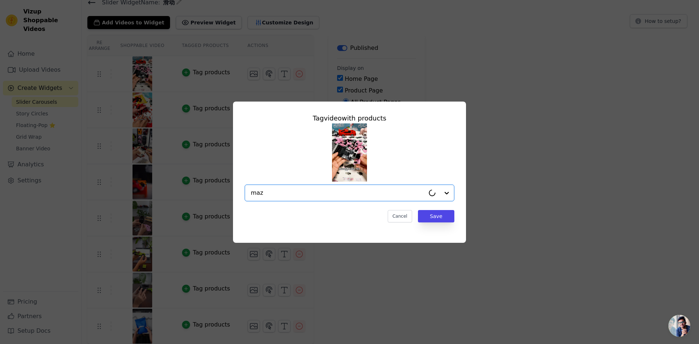
type input "mazi"
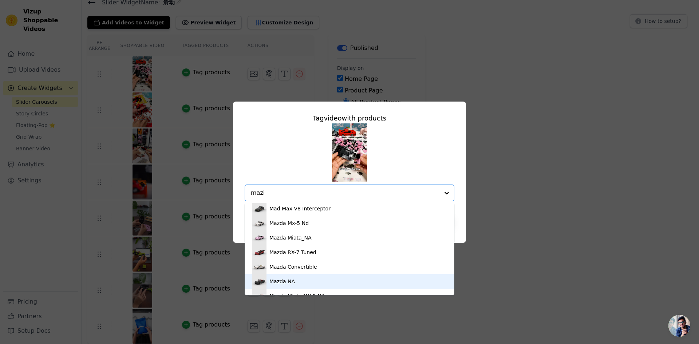
scroll to position [165, 0]
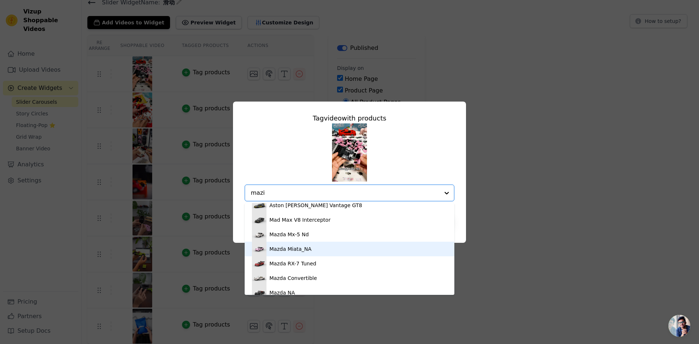
click at [298, 250] on div "Mazda Miata_NA" at bounding box center [290, 248] width 42 height 7
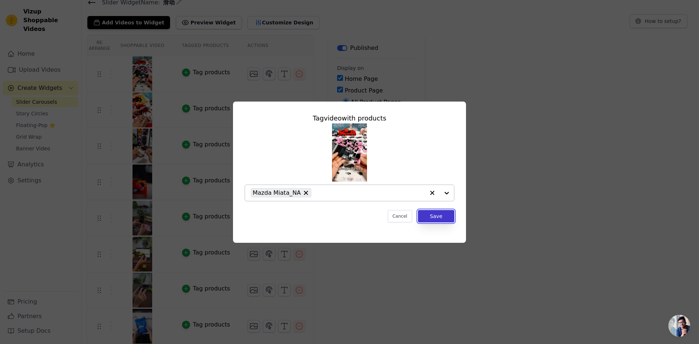
click at [440, 218] on button "Save" at bounding box center [436, 216] width 36 height 12
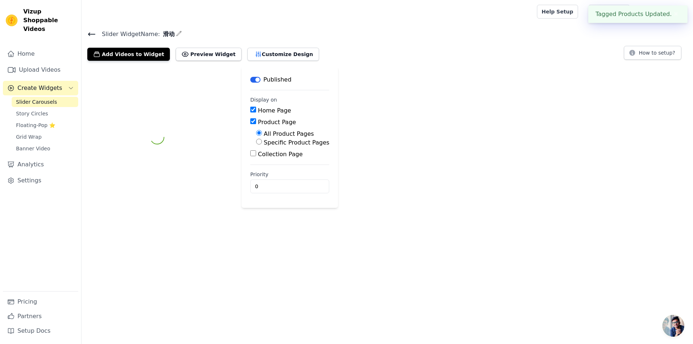
scroll to position [0, 0]
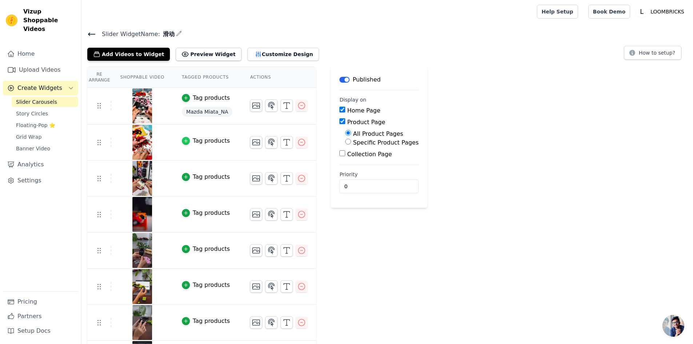
click at [187, 140] on div "button" at bounding box center [186, 141] width 8 height 8
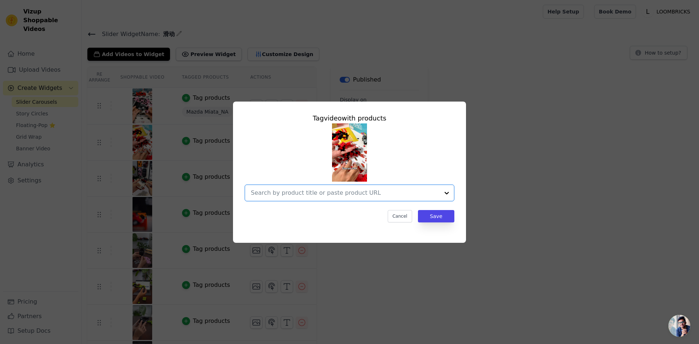
click at [340, 194] on input "text" at bounding box center [345, 192] width 188 height 9
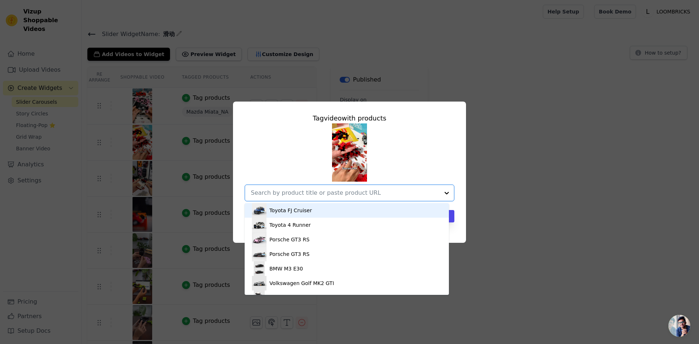
click at [337, 189] on input "text" at bounding box center [345, 192] width 188 height 9
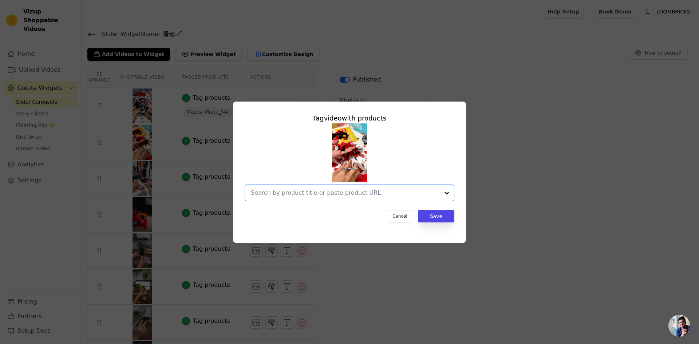
click at [339, 194] on input "text" at bounding box center [345, 192] width 188 height 9
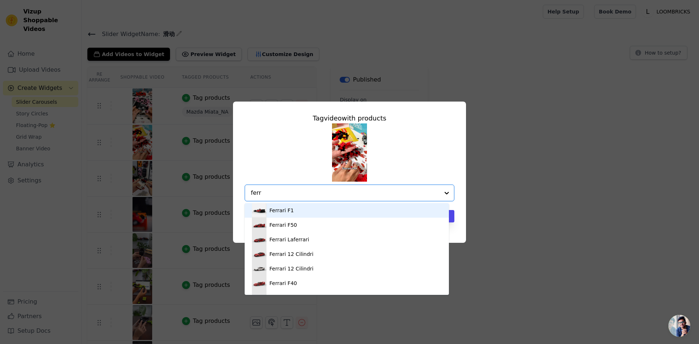
type input "[PERSON_NAME]"
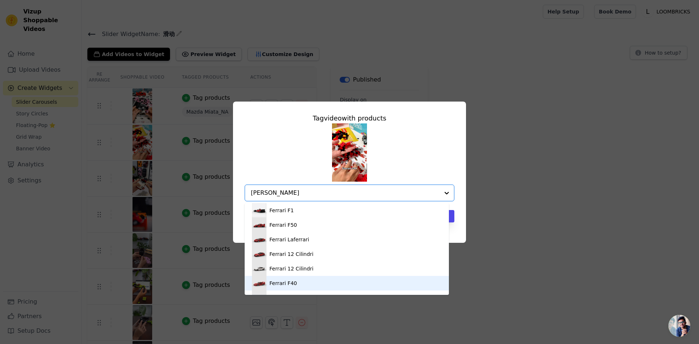
click at [295, 283] on div "Ferrari F40" at bounding box center [283, 282] width 28 height 7
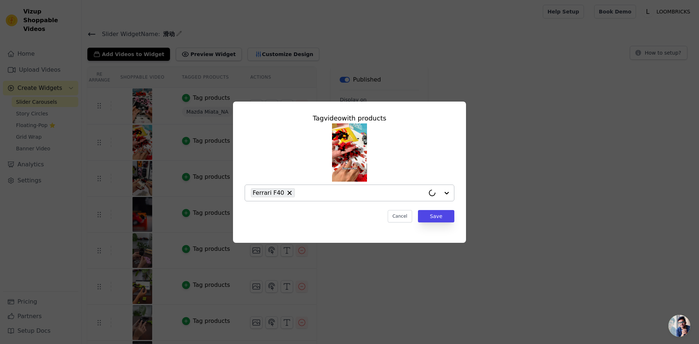
click at [308, 221] on div "Cancel Save" at bounding box center [350, 216] width 210 height 12
click at [438, 216] on button "Save" at bounding box center [436, 216] width 36 height 12
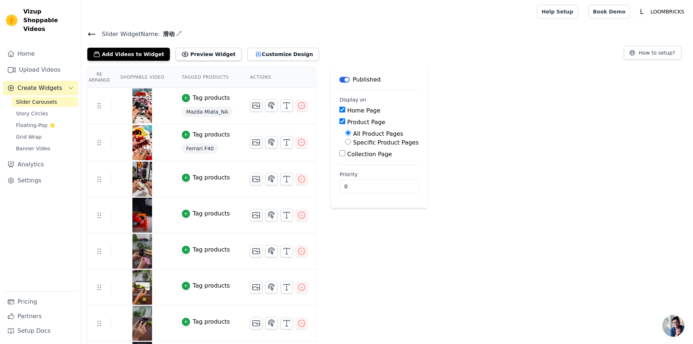
click at [362, 242] on div "Label Published Display on Home Page Product Page All Product Pages Specific Pr…" at bounding box center [379, 222] width 96 height 311
click at [94, 33] on icon at bounding box center [91, 34] width 7 height 3
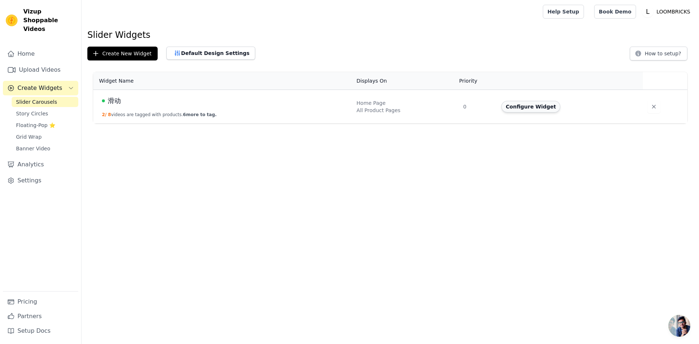
click at [530, 110] on button "Configure Widget" at bounding box center [530, 107] width 59 height 12
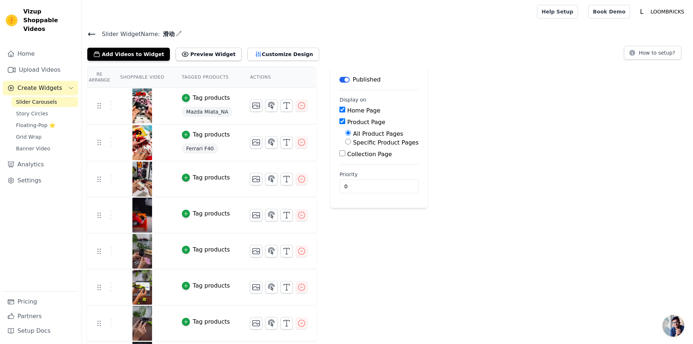
click at [93, 32] on icon at bounding box center [91, 34] width 9 height 9
